Goal: Information Seeking & Learning: Learn about a topic

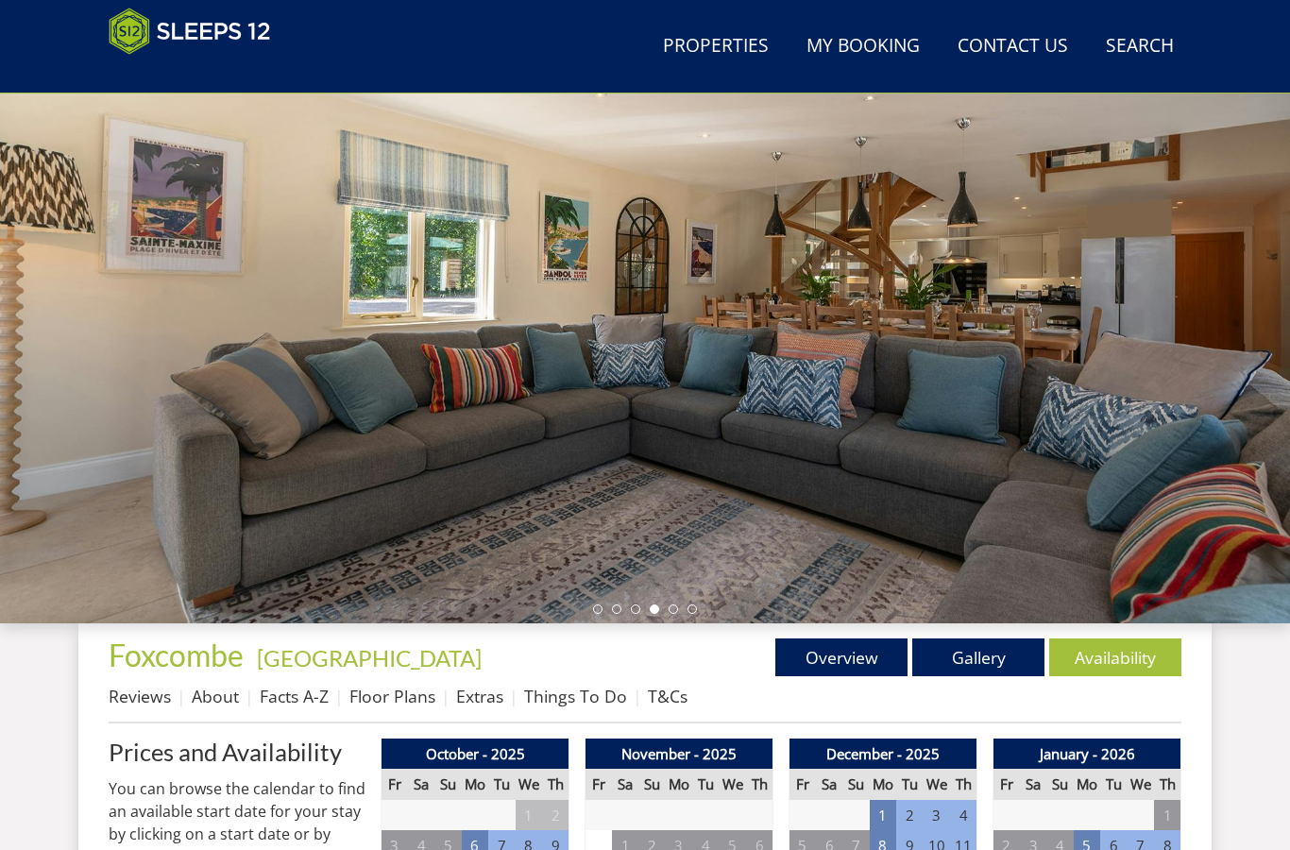
scroll to position [198, 0]
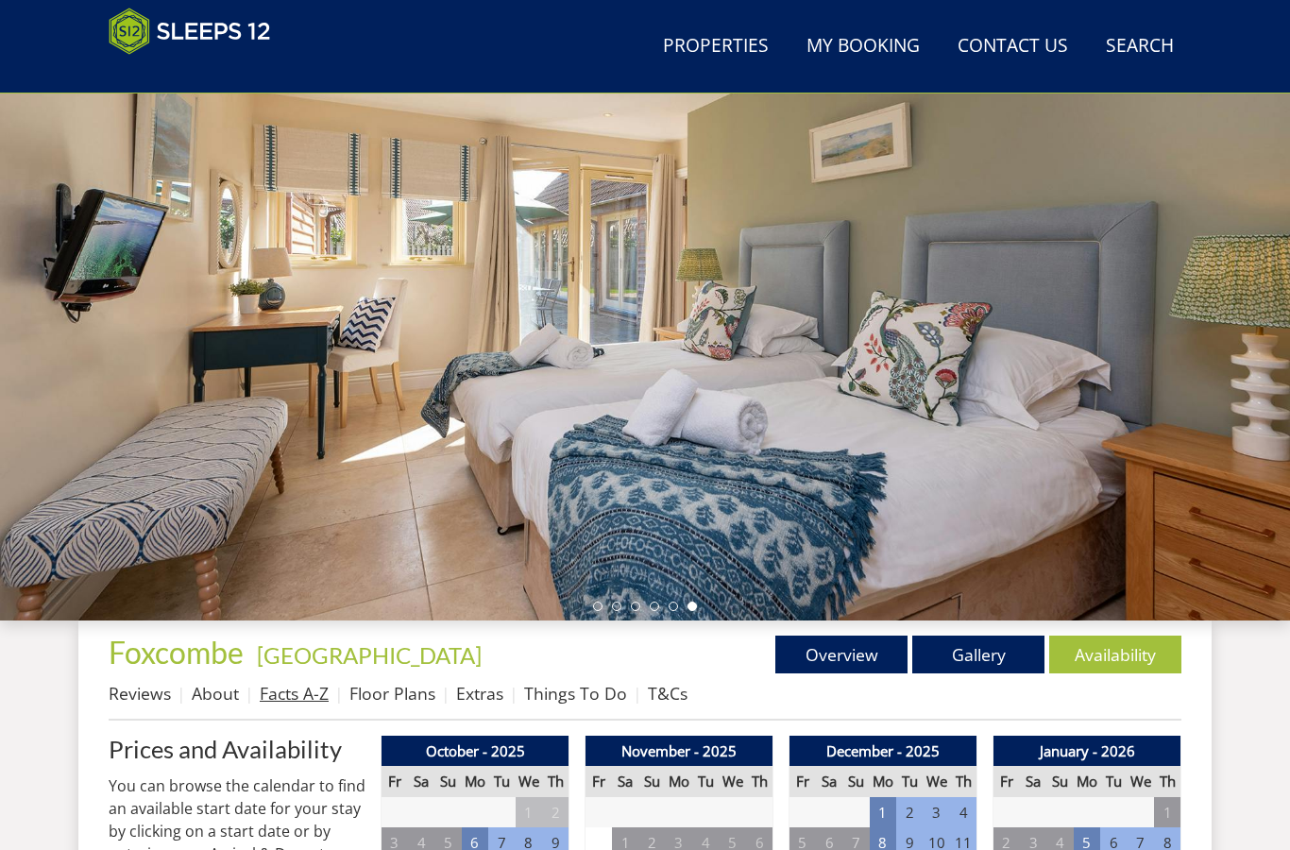
click at [301, 694] on link "Facts A-Z" at bounding box center [294, 693] width 69 height 23
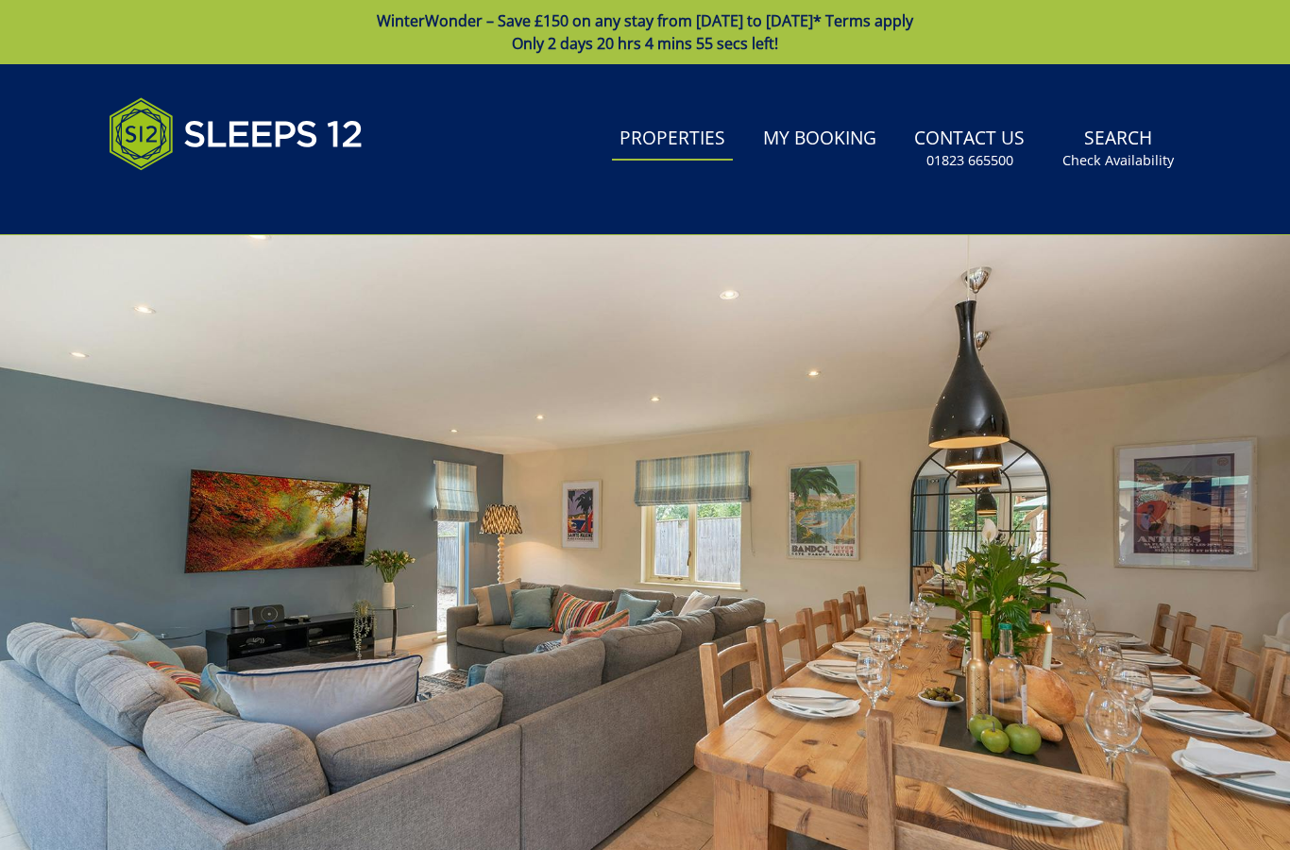
click at [682, 127] on link "Properties" at bounding box center [672, 139] width 121 height 42
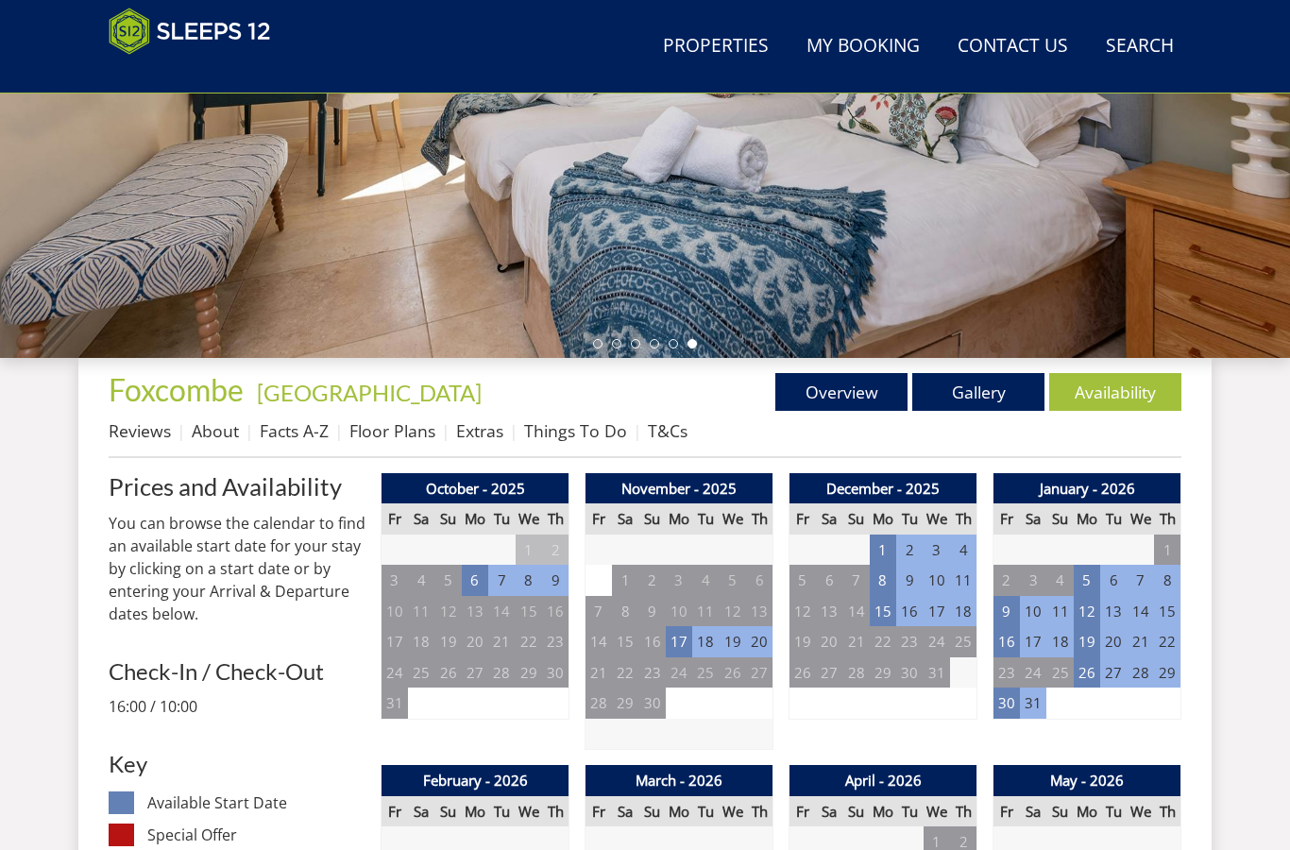
scroll to position [459, 0]
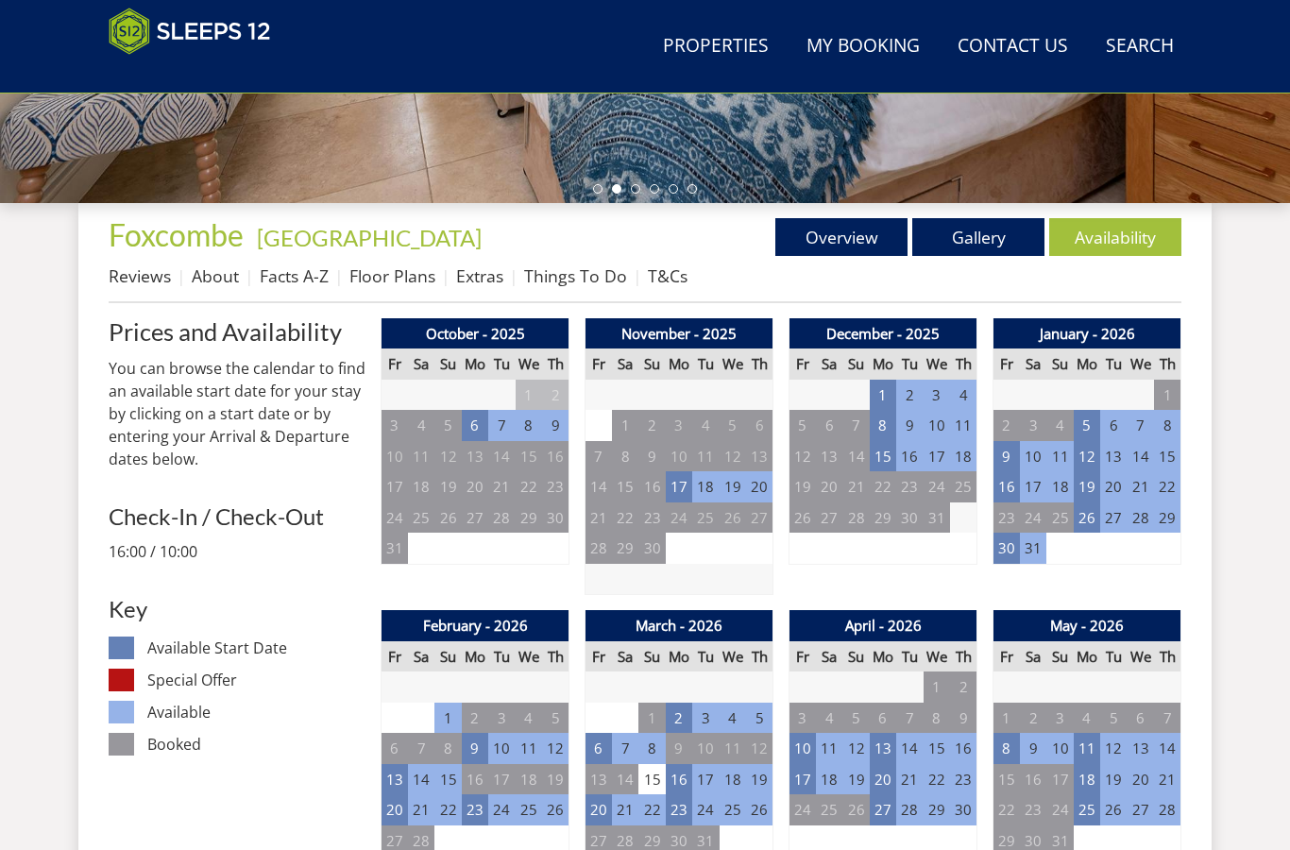
scroll to position [616, 0]
click at [495, 270] on link "Extras" at bounding box center [479, 275] width 47 height 23
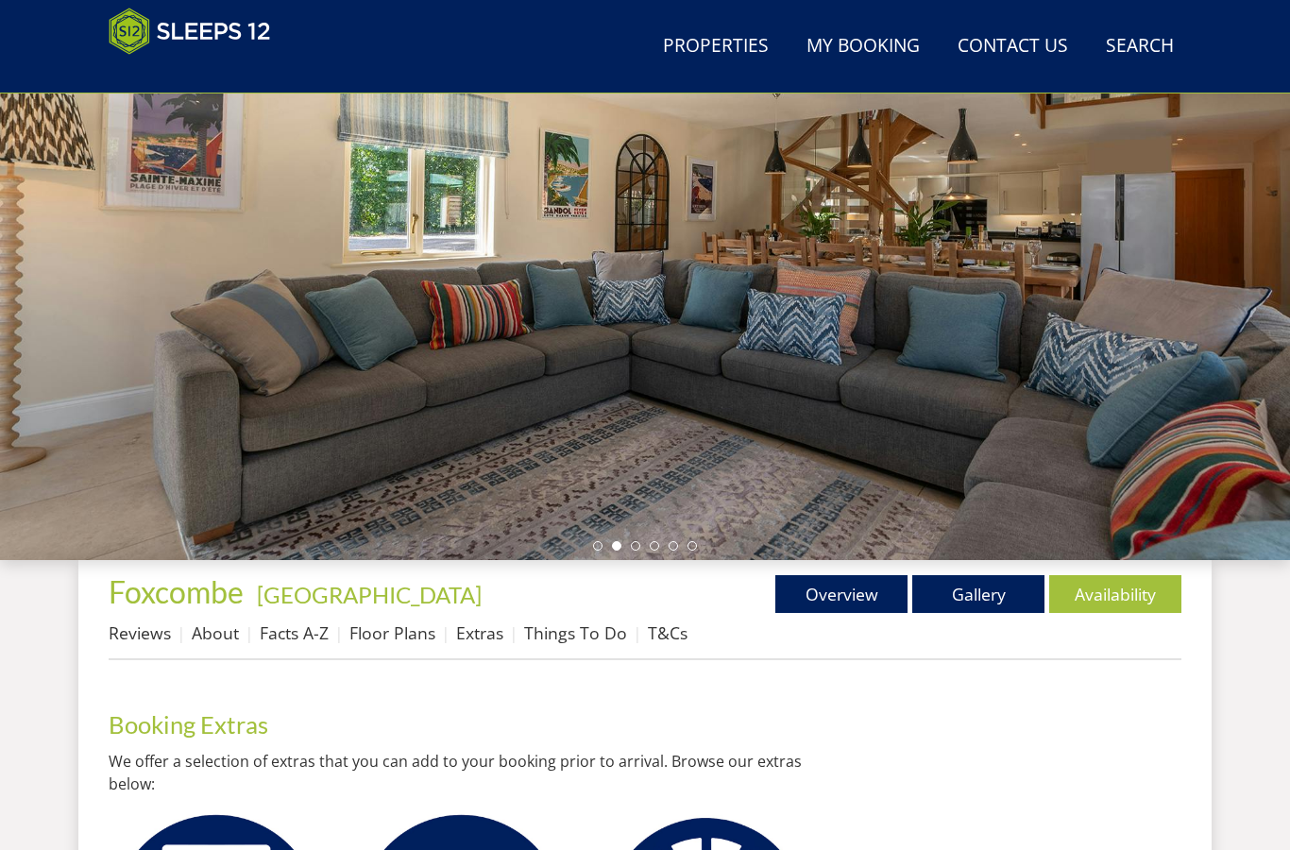
scroll to position [223, 0]
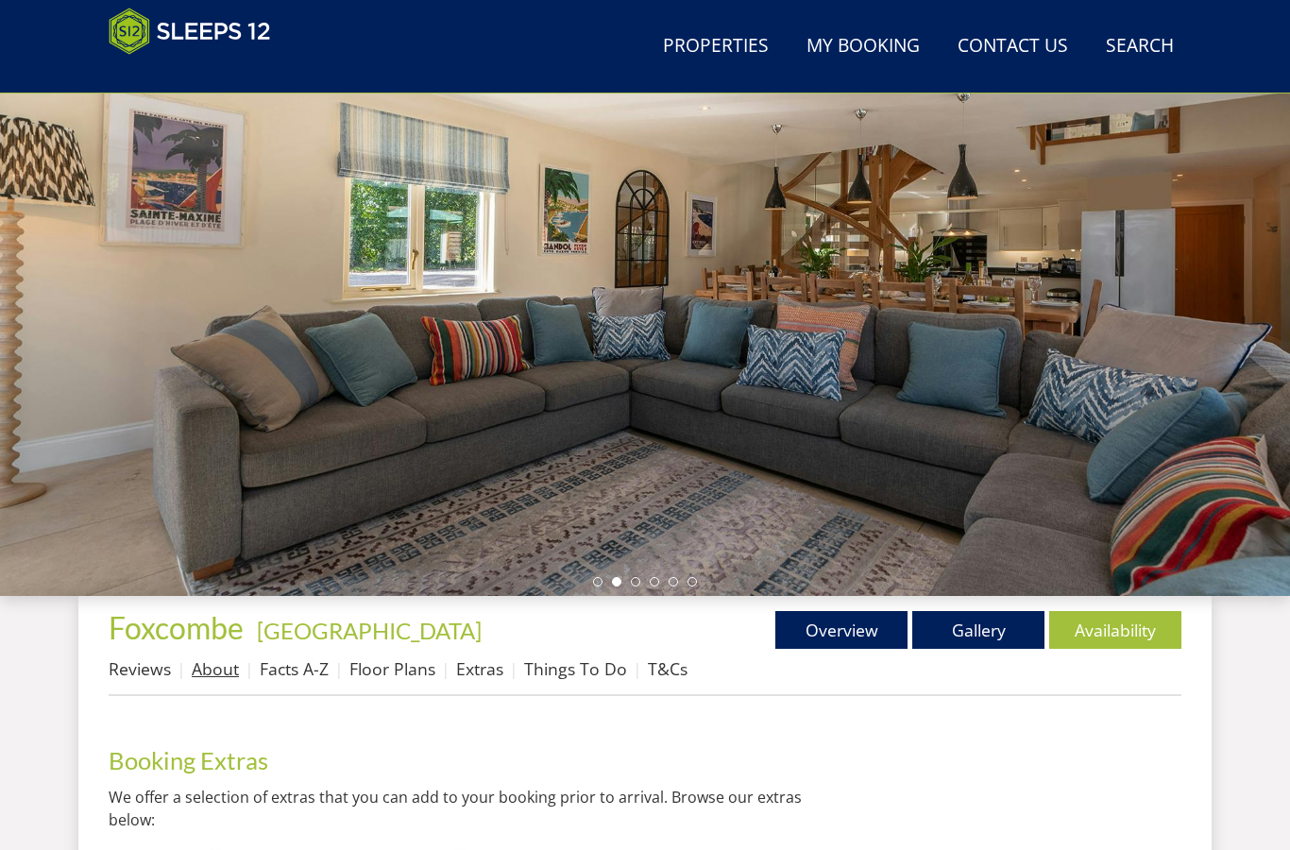
click at [212, 660] on link "About" at bounding box center [215, 668] width 47 height 23
